Goal: Navigation & Orientation: Find specific page/section

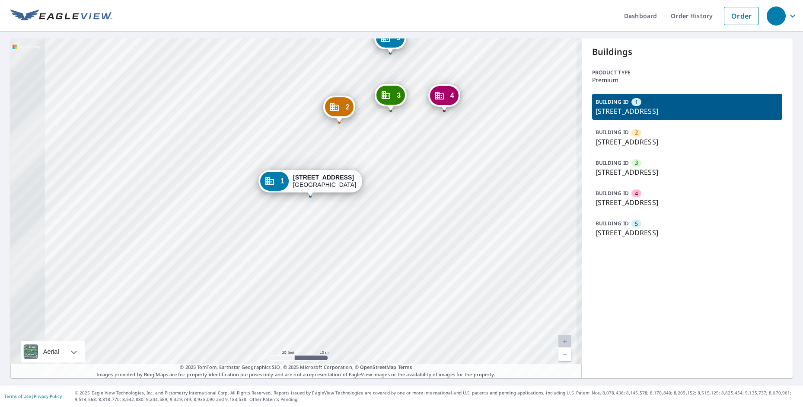
drag, startPoint x: 267, startPoint y: 184, endPoint x: 433, endPoint y: 69, distance: 202.1
click at [433, 69] on div "2 [STREET_ADDRESS] [GEOGRAPHIC_DATA][STREET_ADDRESS] 4 [STREET_ADDRESS] 5 [STRE…" at bounding box center [295, 207] width 571 height 339
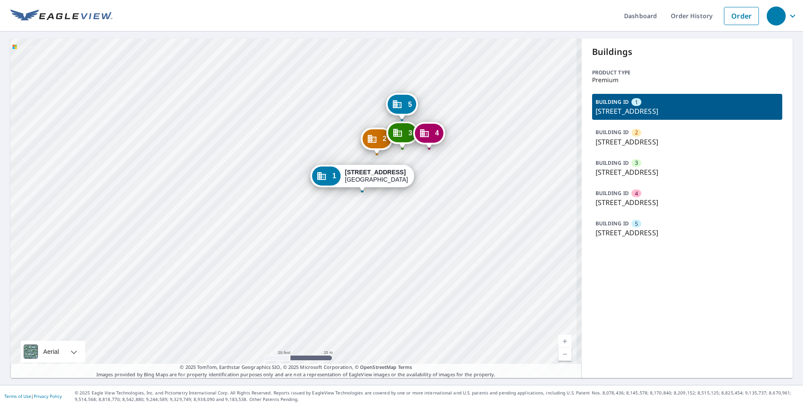
drag, startPoint x: 438, startPoint y: 156, endPoint x: 432, endPoint y: 166, distance: 11.2
click at [432, 166] on div "2 [STREET_ADDRESS] [GEOGRAPHIC_DATA][STREET_ADDRESS] 4 [STREET_ADDRESS] 5 [STRE…" at bounding box center [295, 207] width 571 height 339
